Goal: Check status: Check status

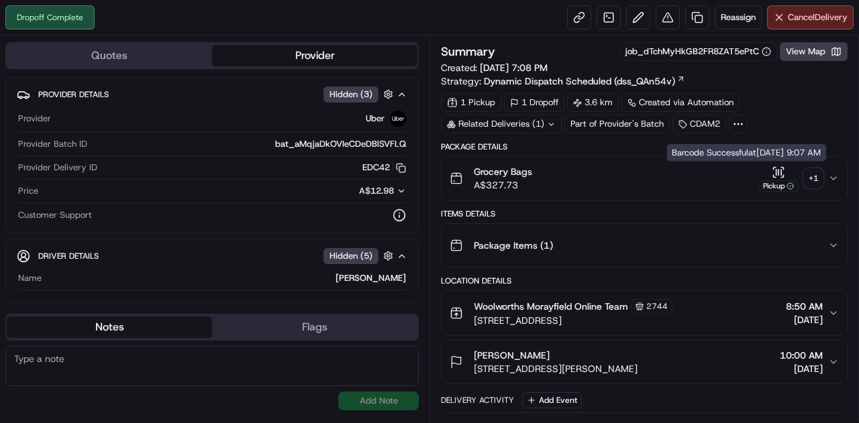
click at [820, 176] on div "+ 1" at bounding box center [813, 178] width 19 height 19
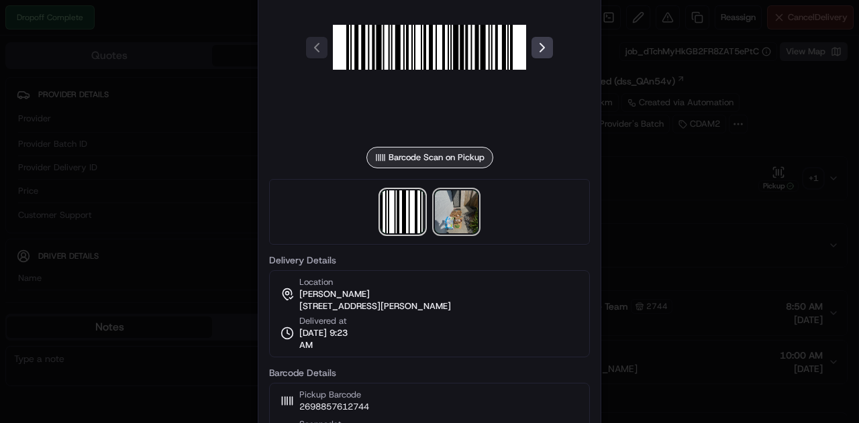
click at [453, 217] on img at bounding box center [456, 211] width 43 height 43
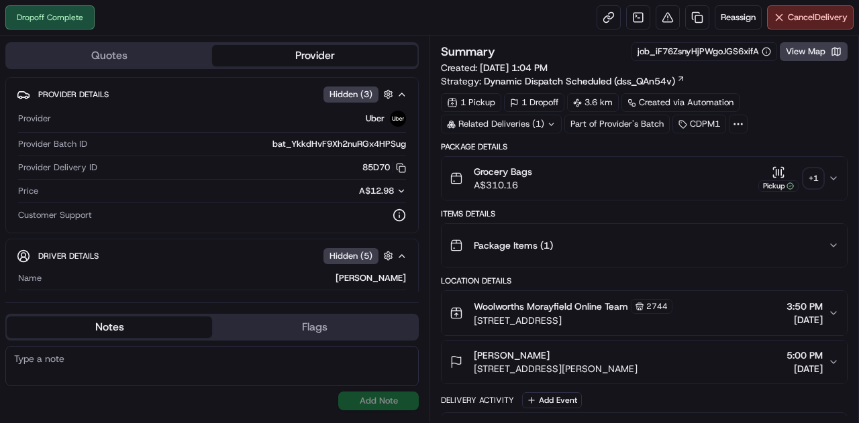
click at [808, 184] on div "+ 1" at bounding box center [813, 178] width 19 height 19
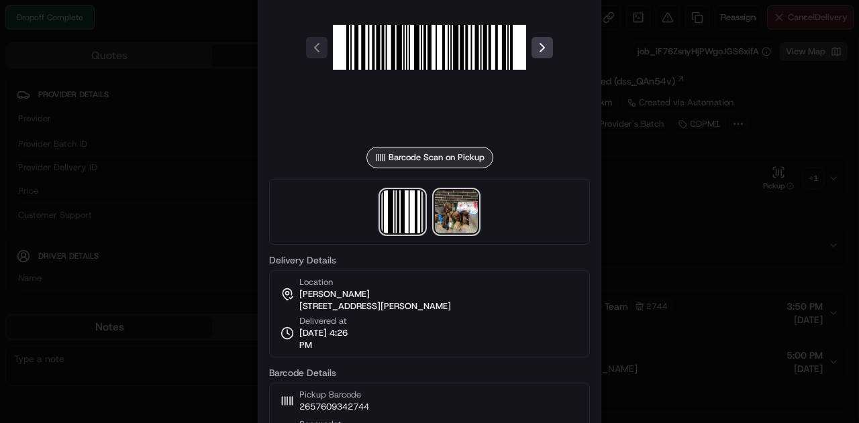
click at [455, 211] on img at bounding box center [456, 211] width 43 height 43
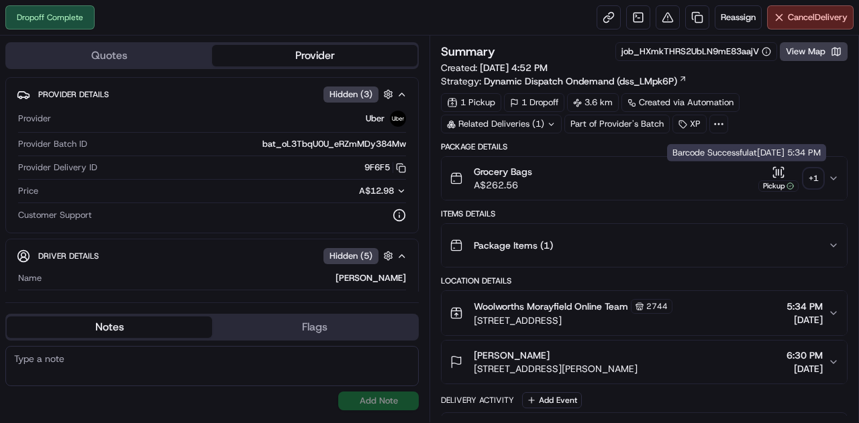
click at [810, 176] on div "+ 1" at bounding box center [813, 178] width 19 height 19
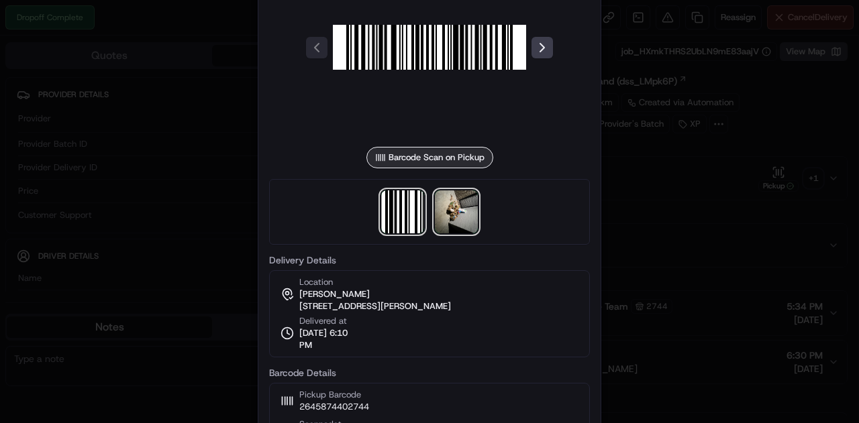
click at [468, 221] on img at bounding box center [456, 211] width 43 height 43
